Goal: Find specific page/section: Find specific page/section

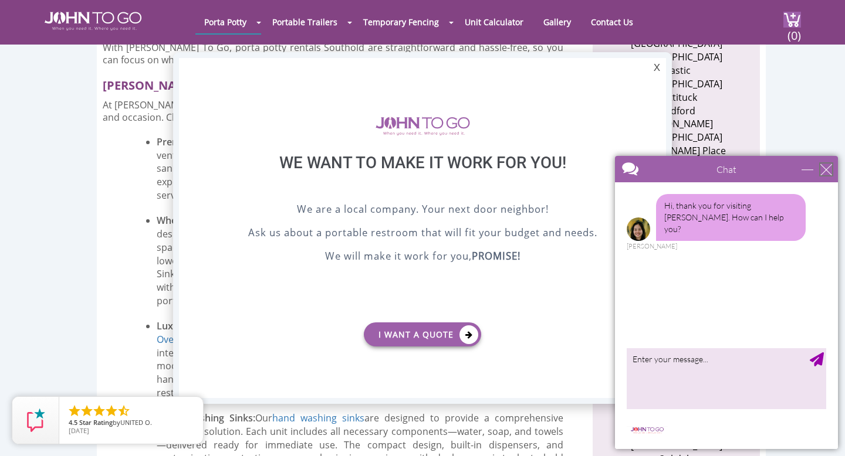
click at [828, 167] on div "close" at bounding box center [826, 170] width 12 height 12
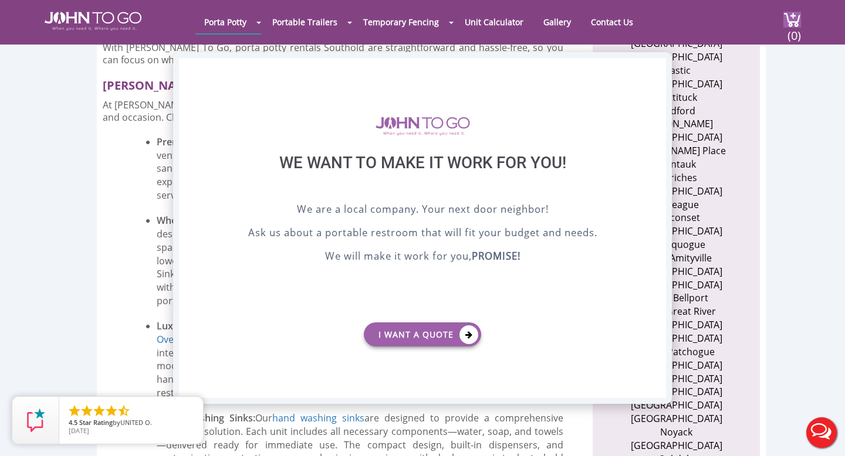
click at [656, 69] on div "X" at bounding box center [657, 68] width 18 height 20
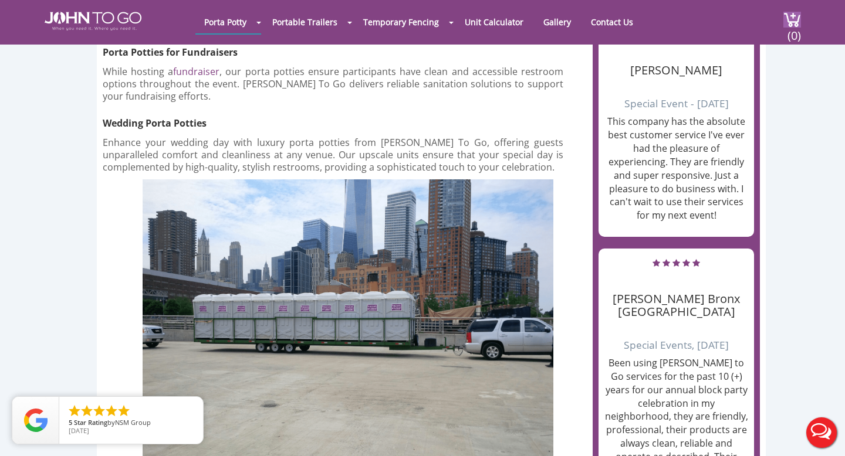
scroll to position [3109, 0]
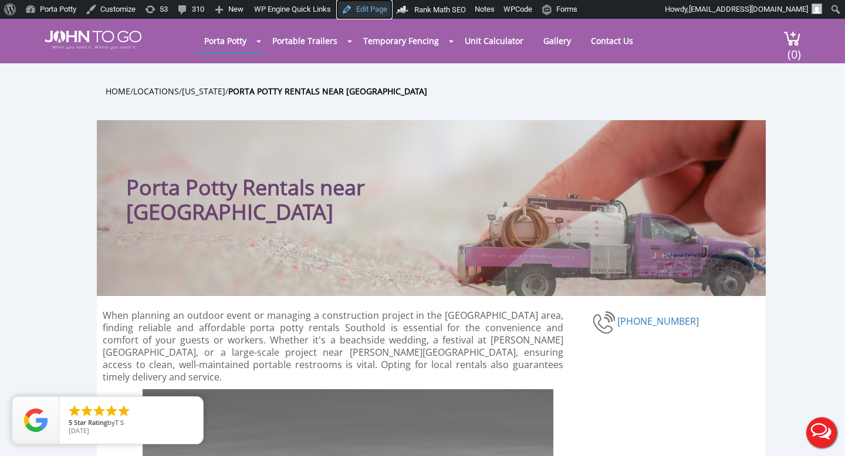
click at [380, 8] on link "Edit Page" at bounding box center [364, 9] width 55 height 19
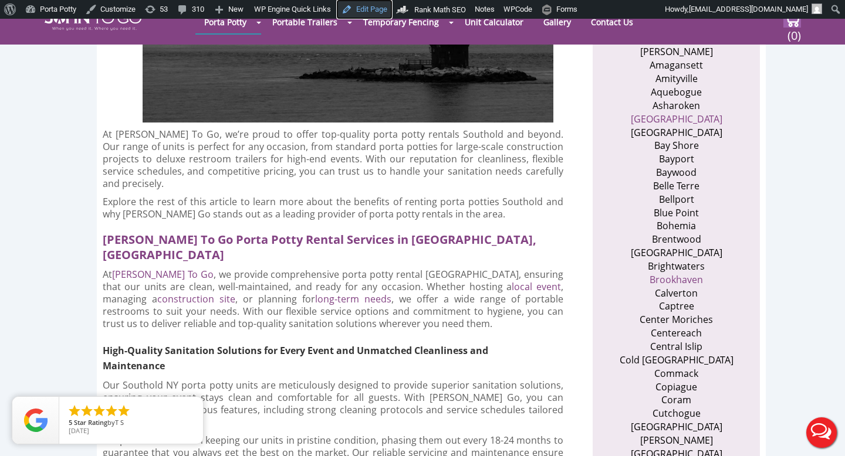
scroll to position [982, 0]
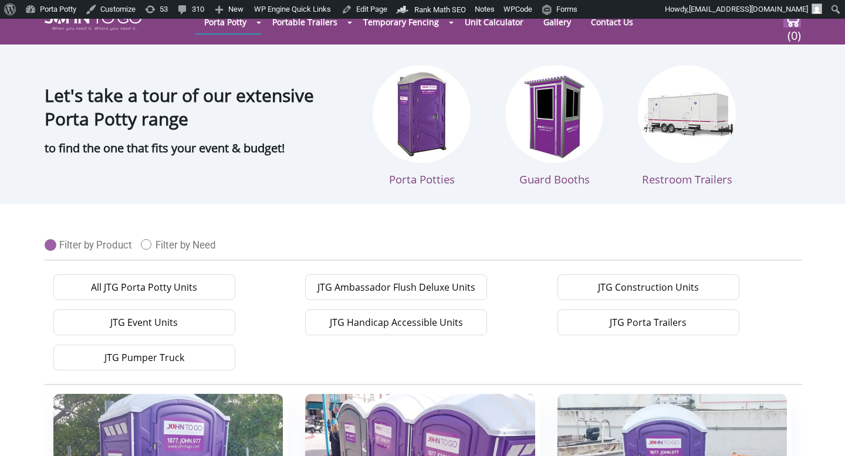
scroll to position [492, 0]
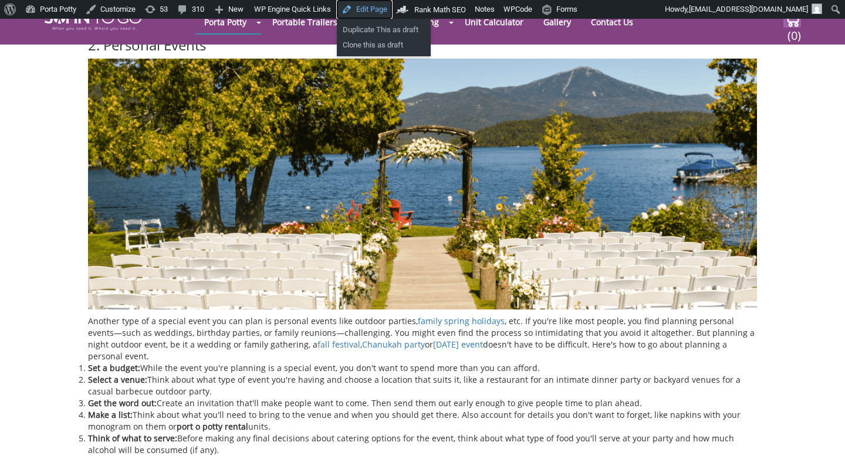
click at [367, 13] on link "Edit Page" at bounding box center [364, 9] width 55 height 19
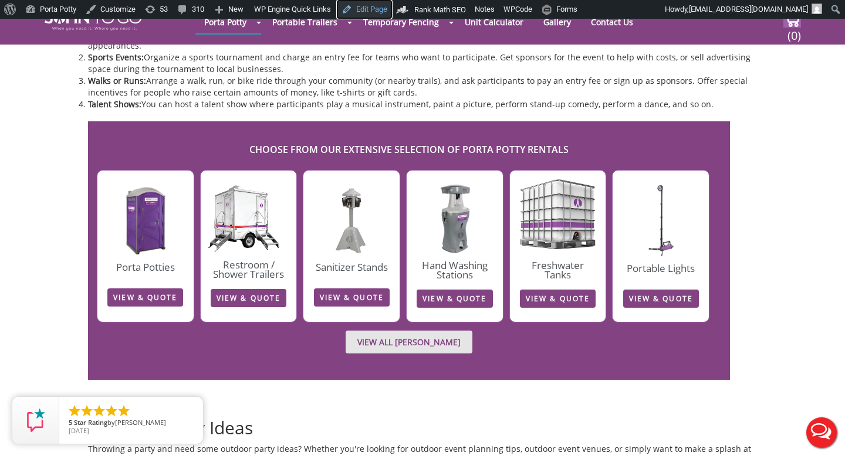
scroll to position [1865, 0]
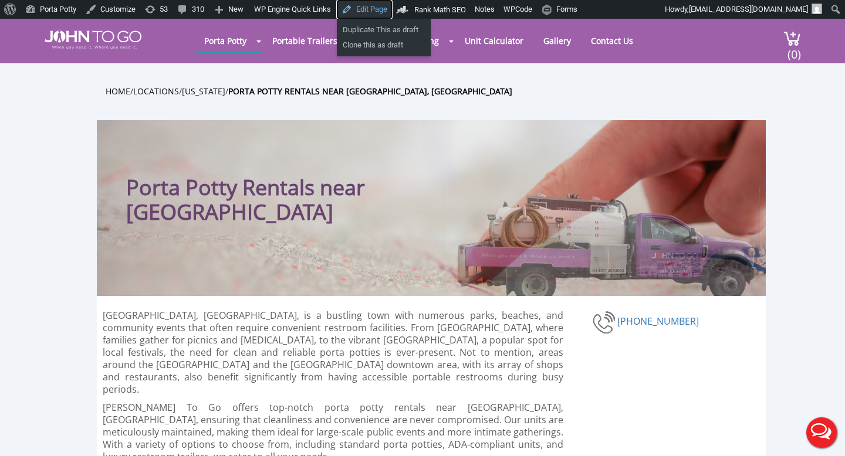
click at [384, 4] on link "Edit Page" at bounding box center [364, 9] width 55 height 19
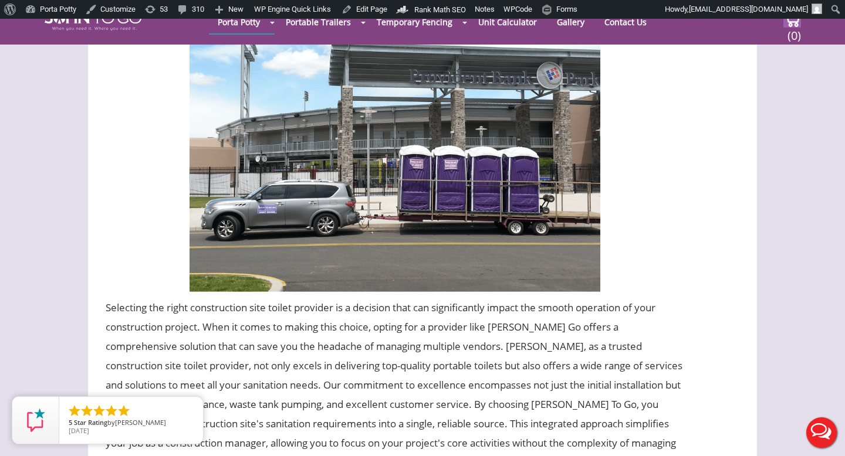
scroll to position [4805, 0]
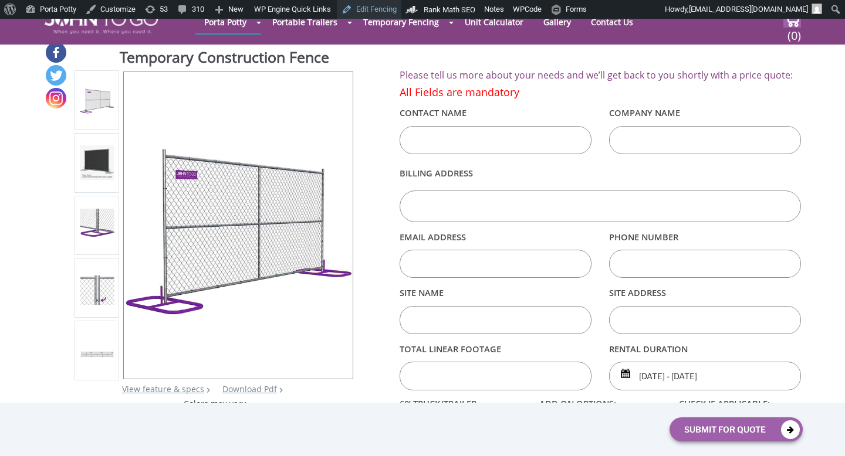
scroll to position [211, 0]
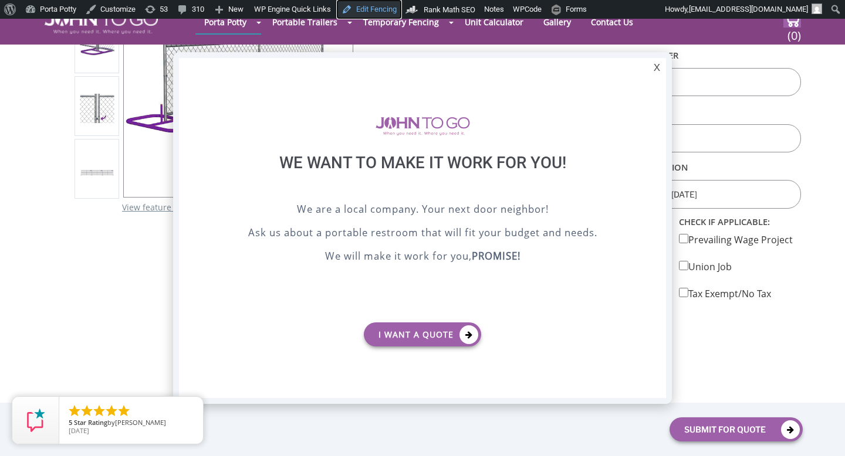
click at [370, 12] on link "Edit Fencing" at bounding box center [369, 9] width 65 height 19
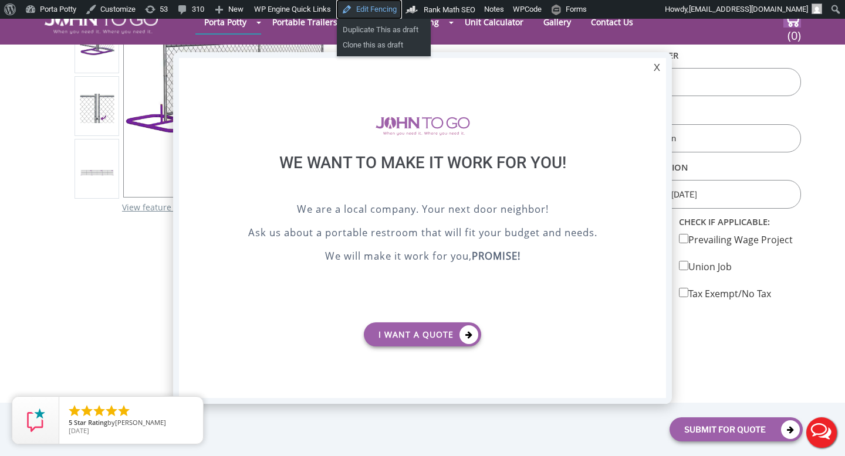
scroll to position [0, 0]
